Goal: Find specific page/section: Find specific page/section

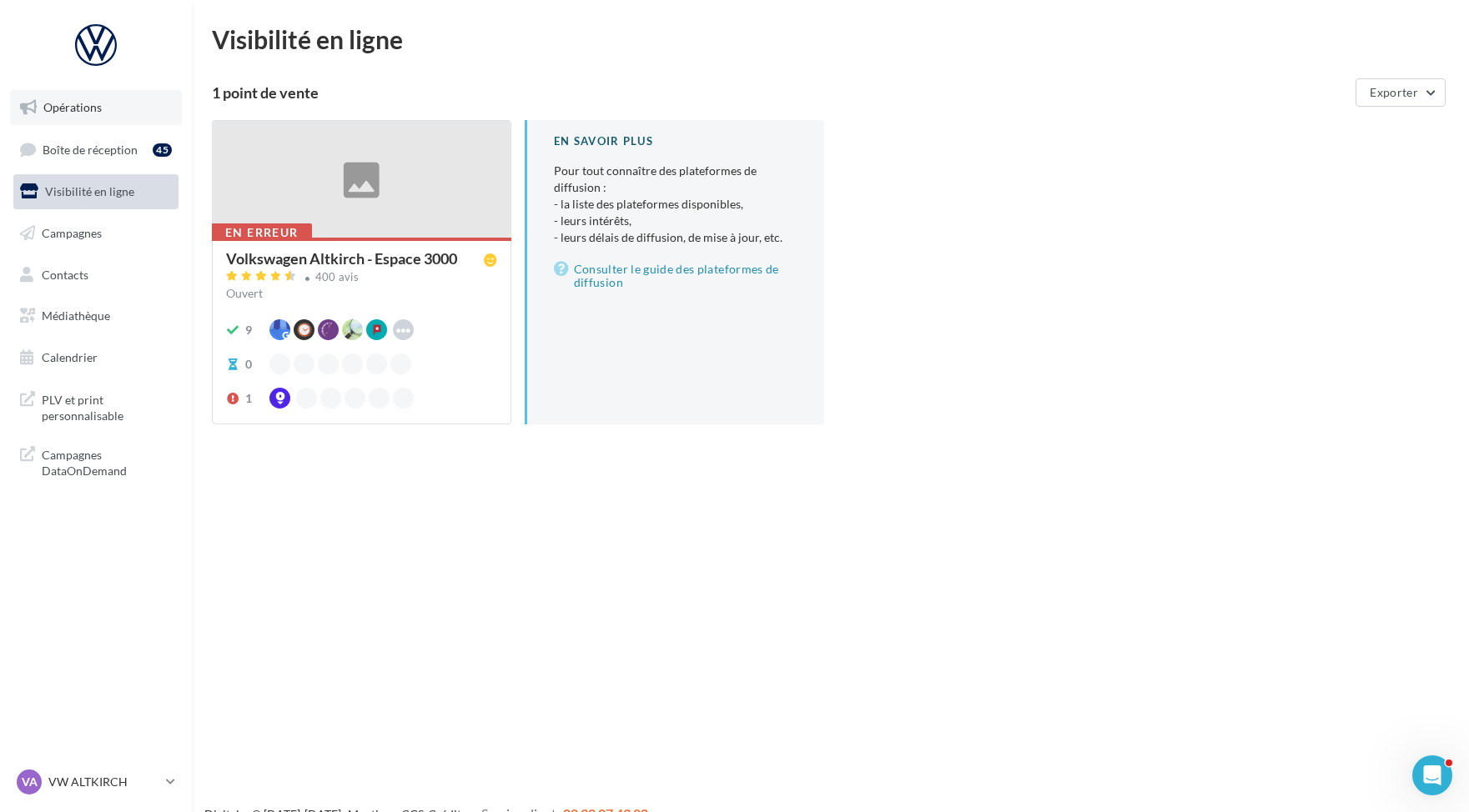
click at [101, 106] on link "Opérations" at bounding box center [96, 107] width 172 height 35
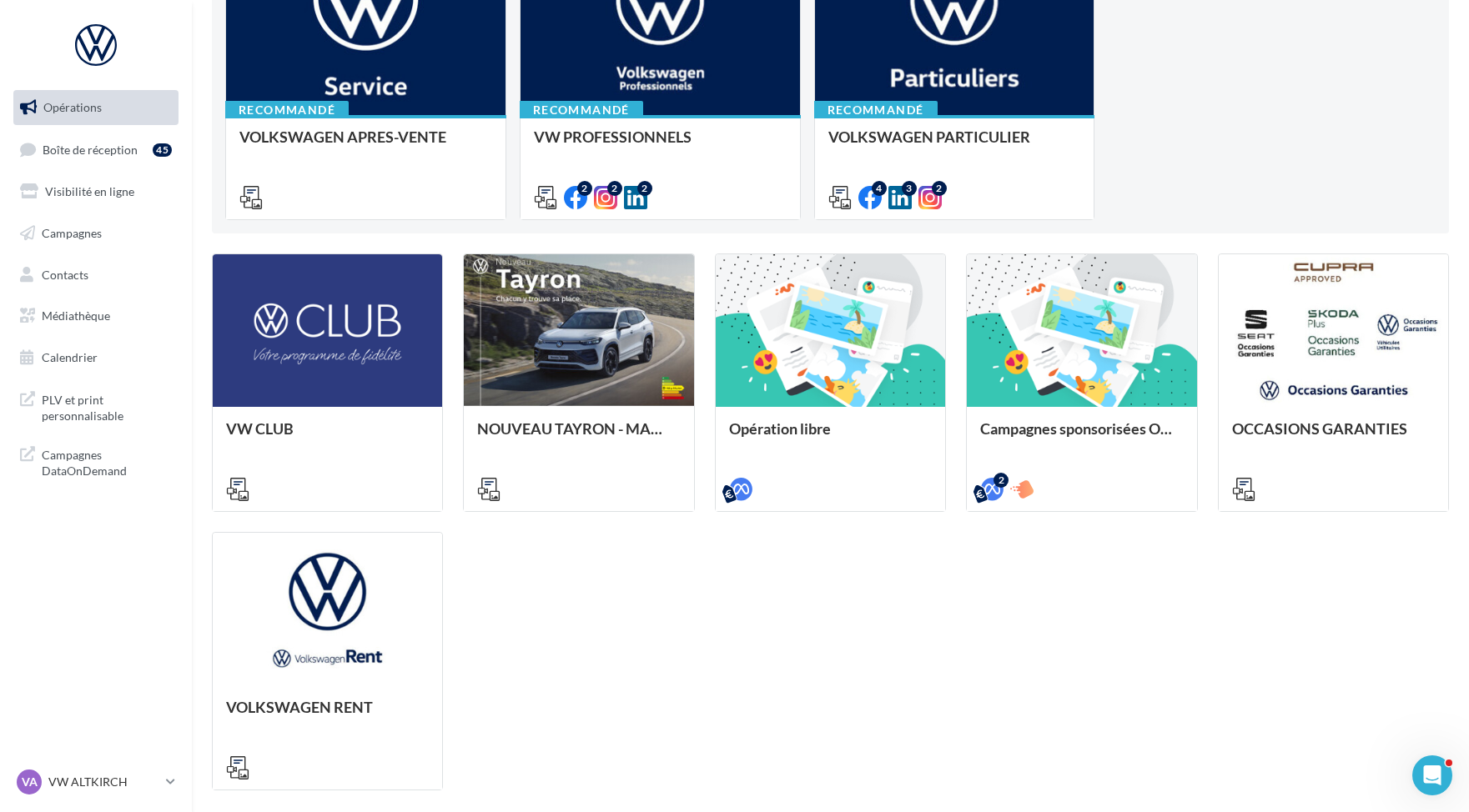
scroll to position [380, 0]
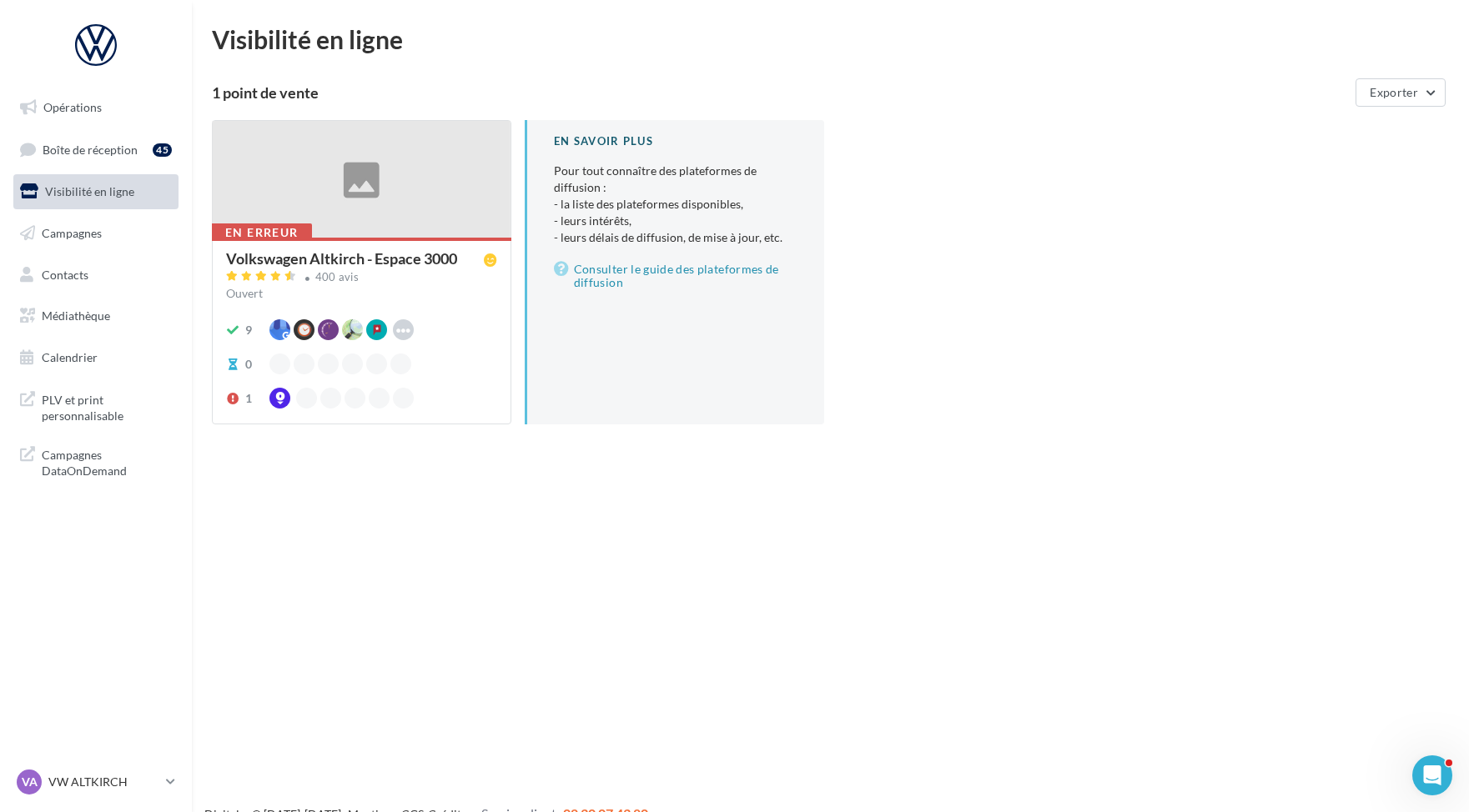
click at [145, 130] on ul "Opérations Boîte de réception 45 Visibilité en ligne Campagnes Contacts Médiath…" at bounding box center [96, 233] width 178 height 299
click at [137, 128] on ul "Opérations Boîte de réception 45 Visibilité en ligne Campagnes Contacts Médiath…" at bounding box center [96, 233] width 178 height 299
click at [113, 110] on link "Opérations" at bounding box center [96, 107] width 172 height 35
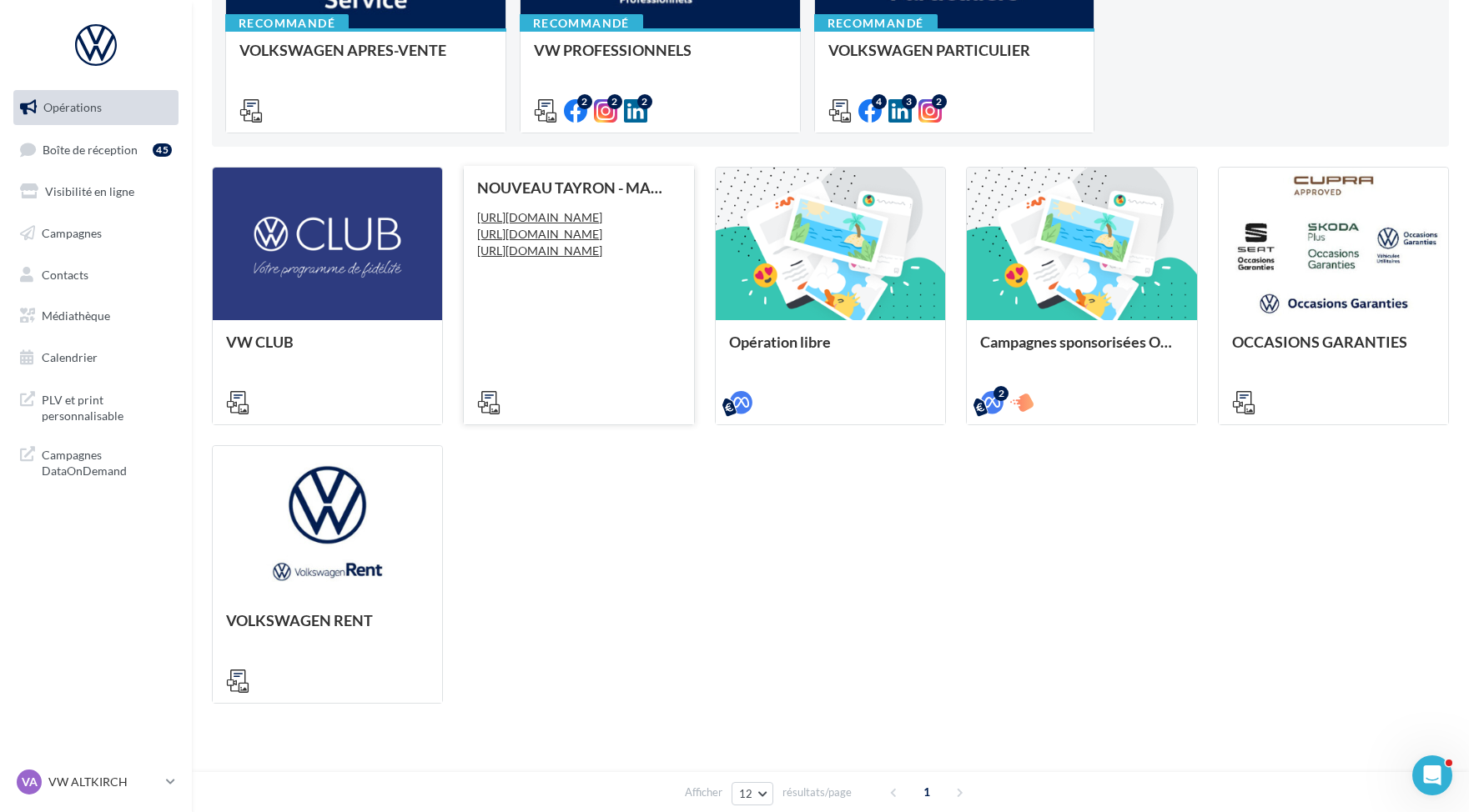
scroll to position [380, 0]
